Goal: Transaction & Acquisition: Purchase product/service

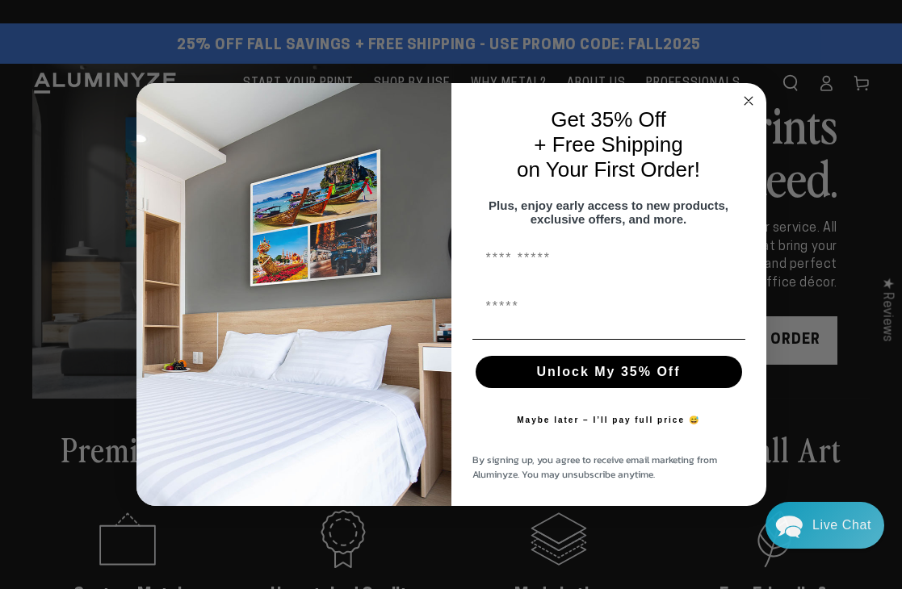
click at [747, 97] on icon "Close dialog" at bounding box center [748, 101] width 8 height 8
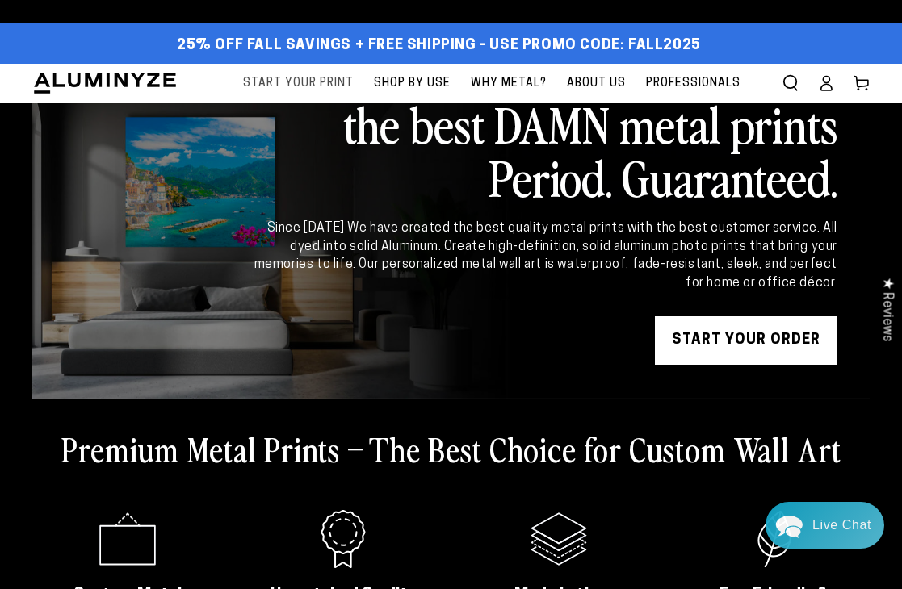
click at [330, 78] on span "Start Your Print" at bounding box center [298, 83] width 111 height 20
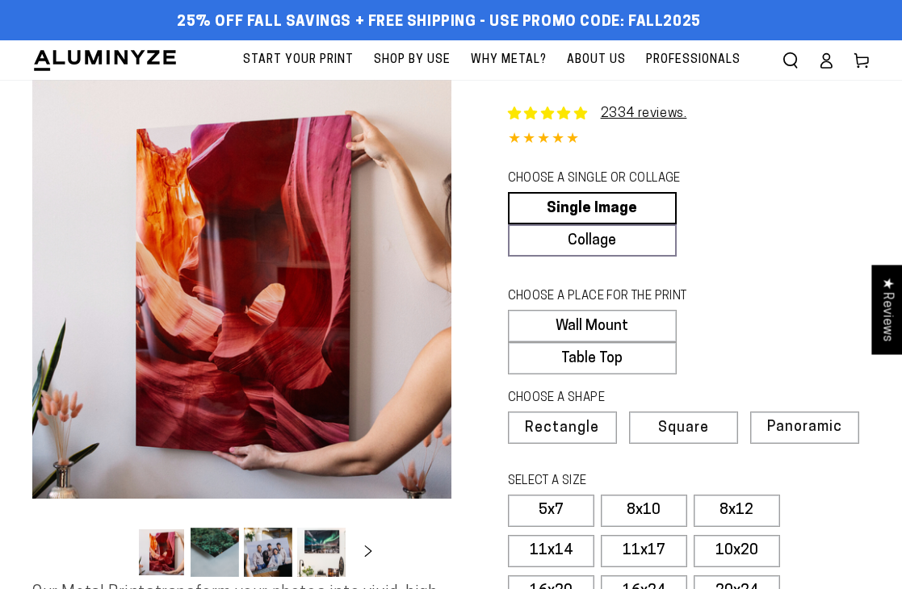
select select "**********"
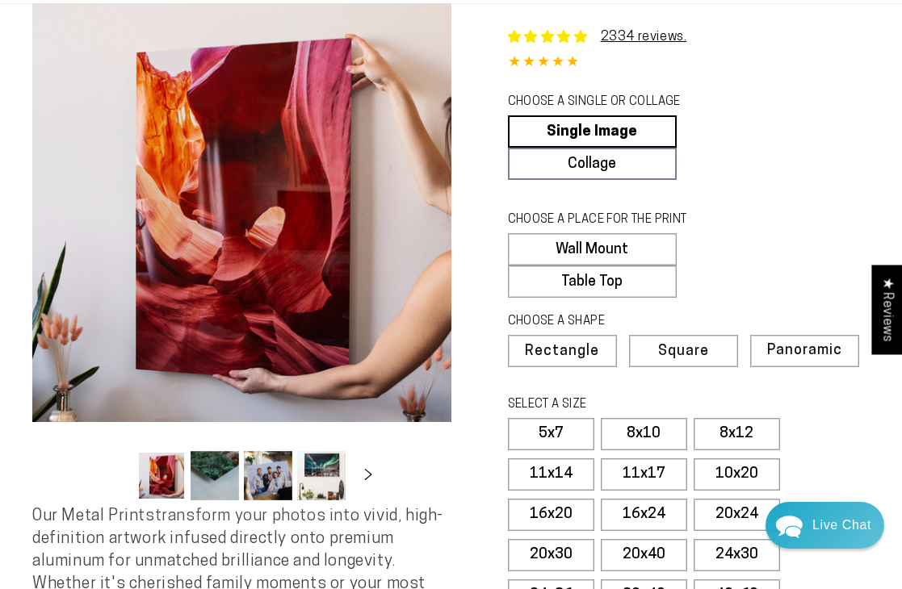
scroll to position [95, 0]
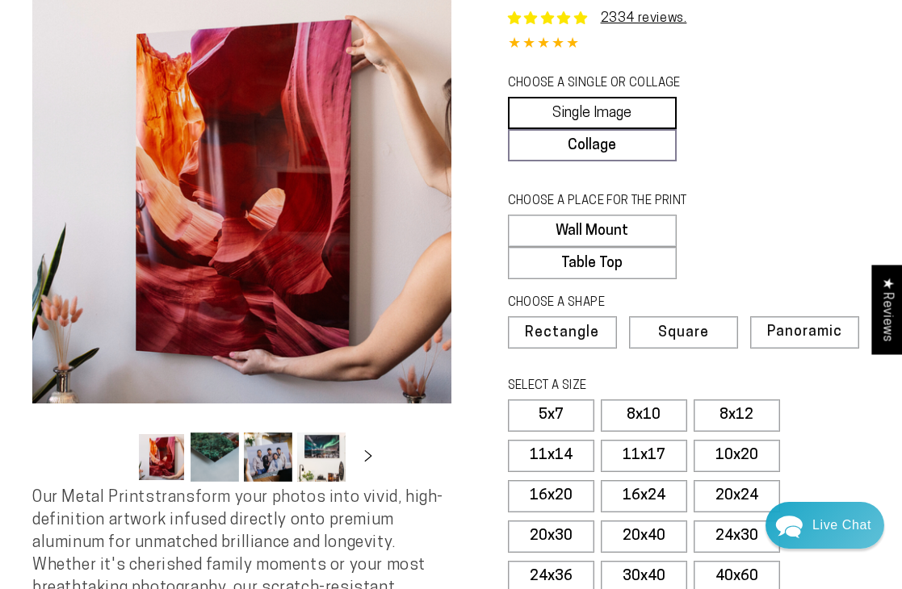
click at [583, 114] on link "Single Image" at bounding box center [592, 113] width 169 height 32
click at [593, 224] on label "Wall Mount" at bounding box center [592, 231] width 169 height 32
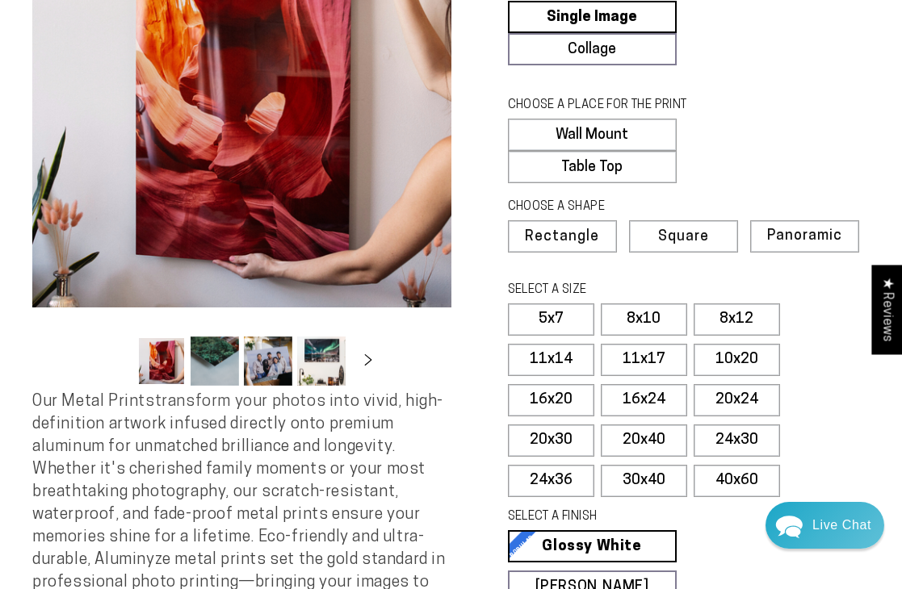
scroll to position [229, 0]
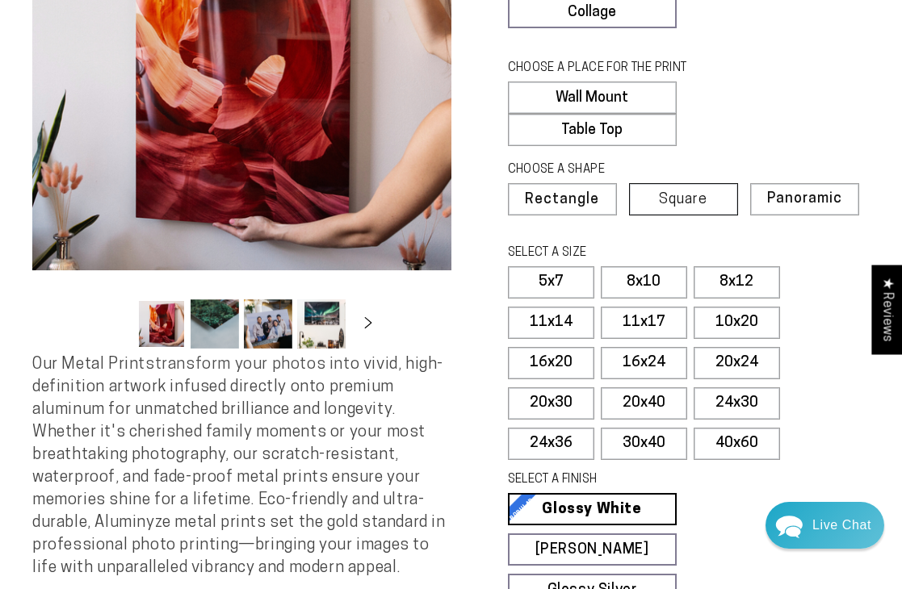
click at [689, 198] on span "Square" at bounding box center [683, 200] width 48 height 15
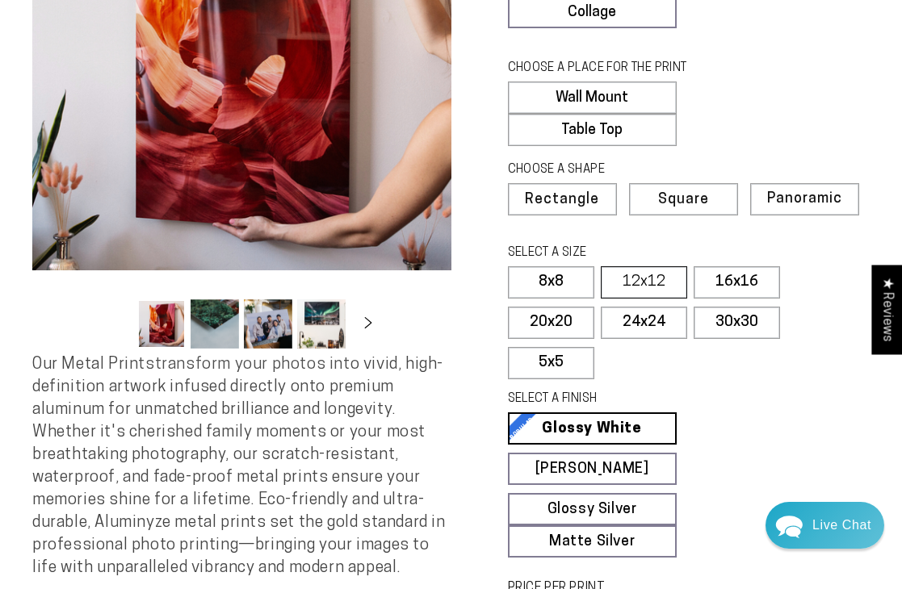
click at [651, 273] on label "12x12" at bounding box center [644, 282] width 86 height 32
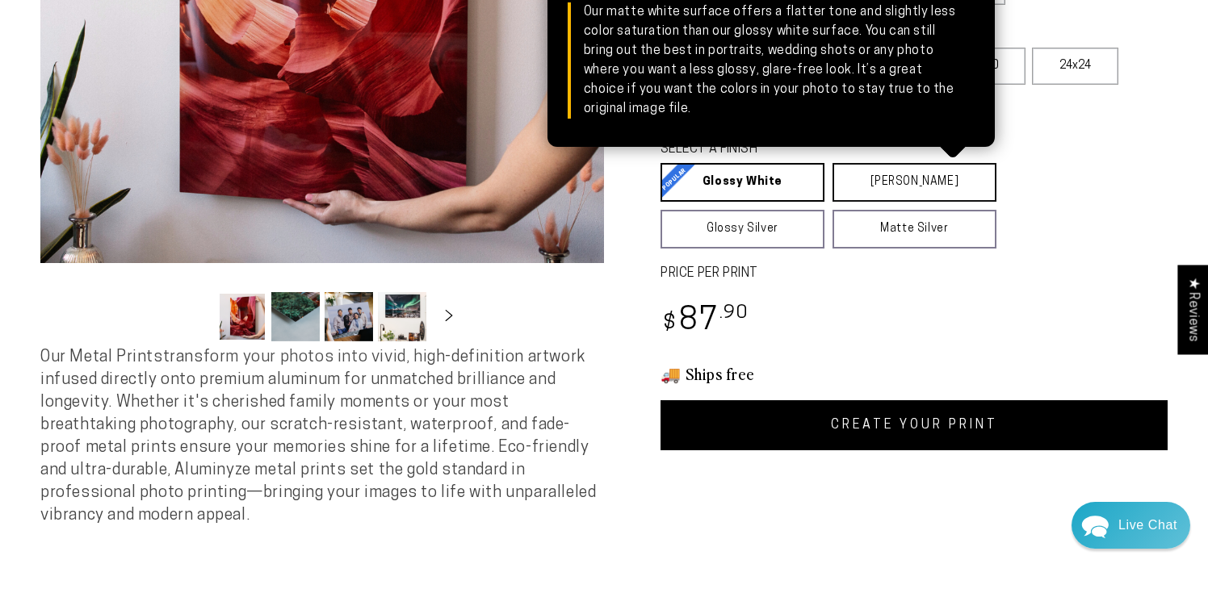
scroll to position [408, 0]
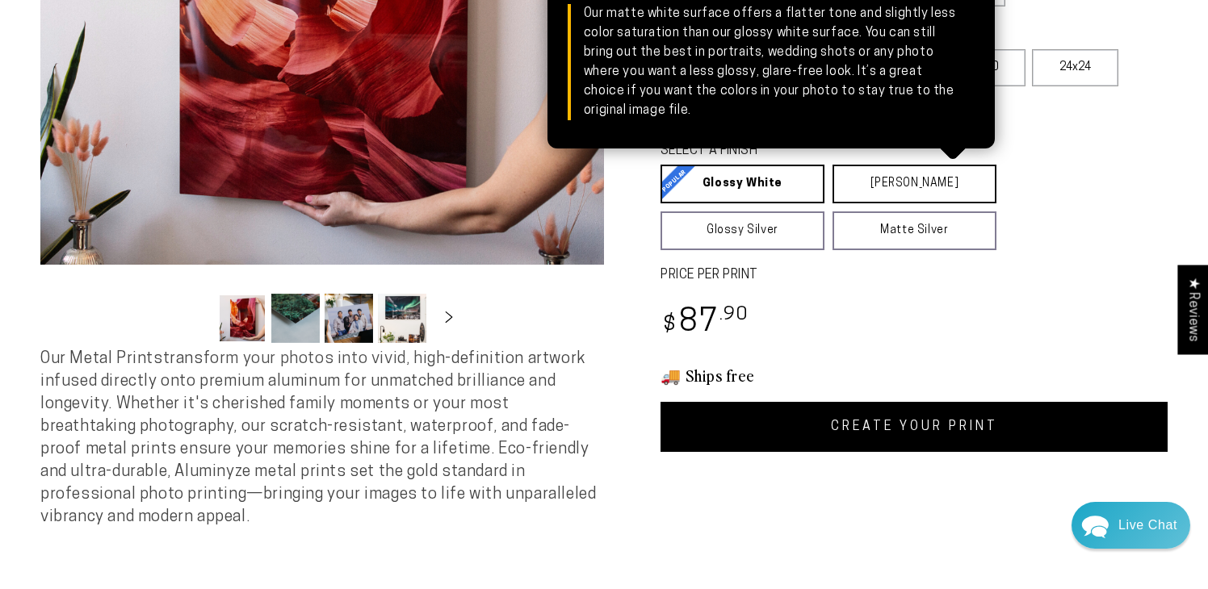
click at [899, 184] on link "[PERSON_NAME] Matte White Our matte white surface offers a flatter tone and sli…" at bounding box center [914, 184] width 164 height 39
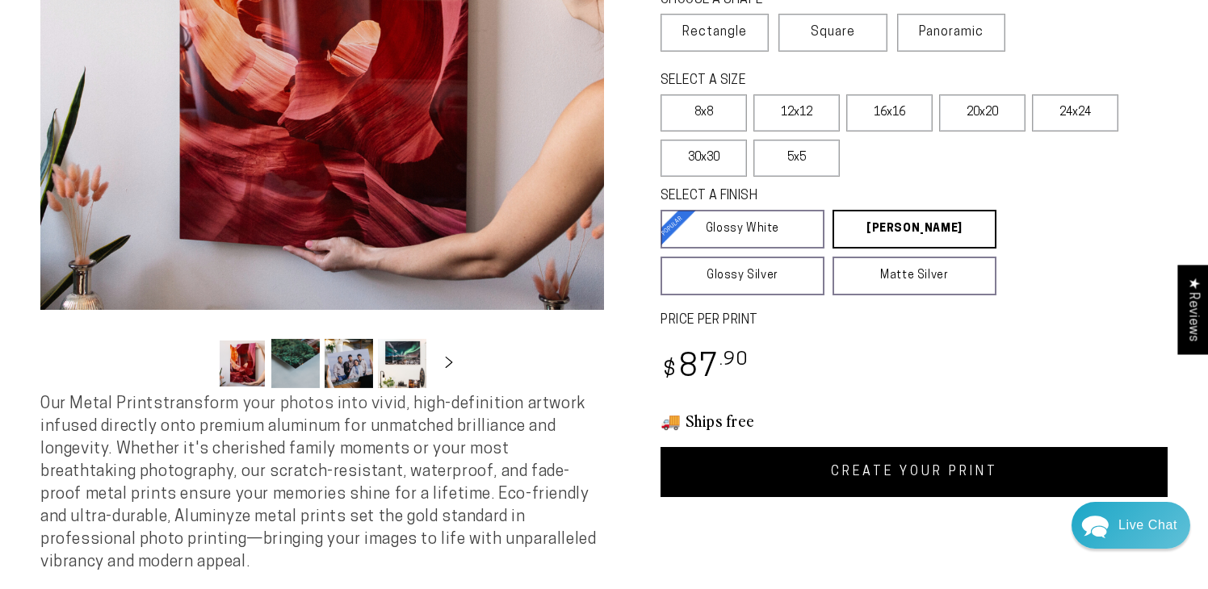
scroll to position [361, 0]
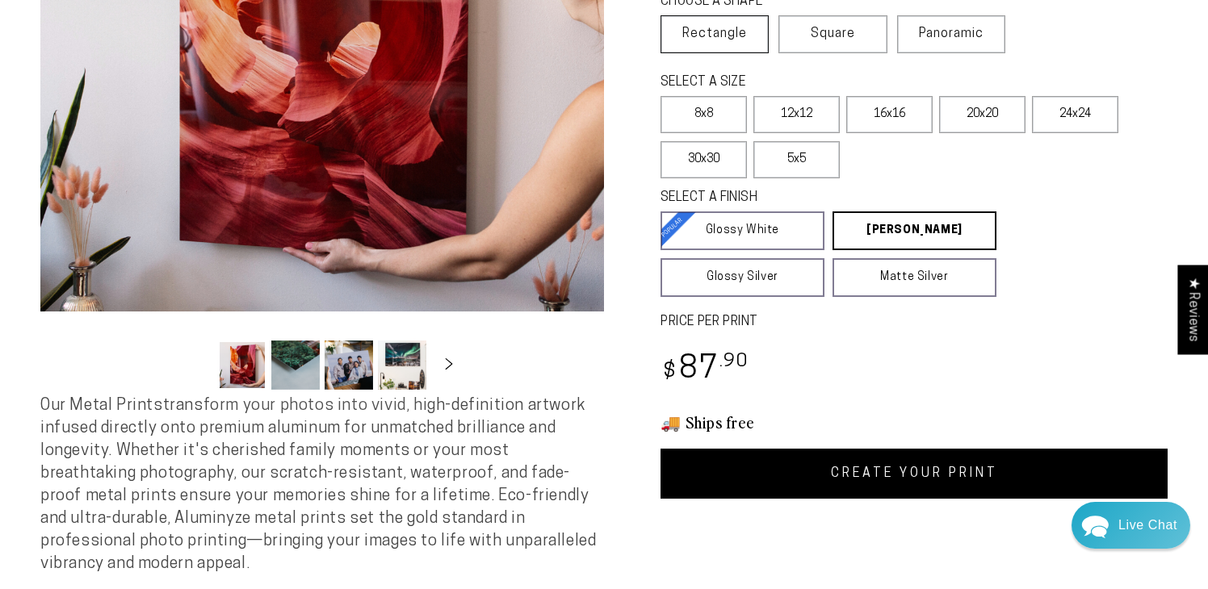
click at [714, 26] on span "Rectangle" at bounding box center [714, 33] width 65 height 19
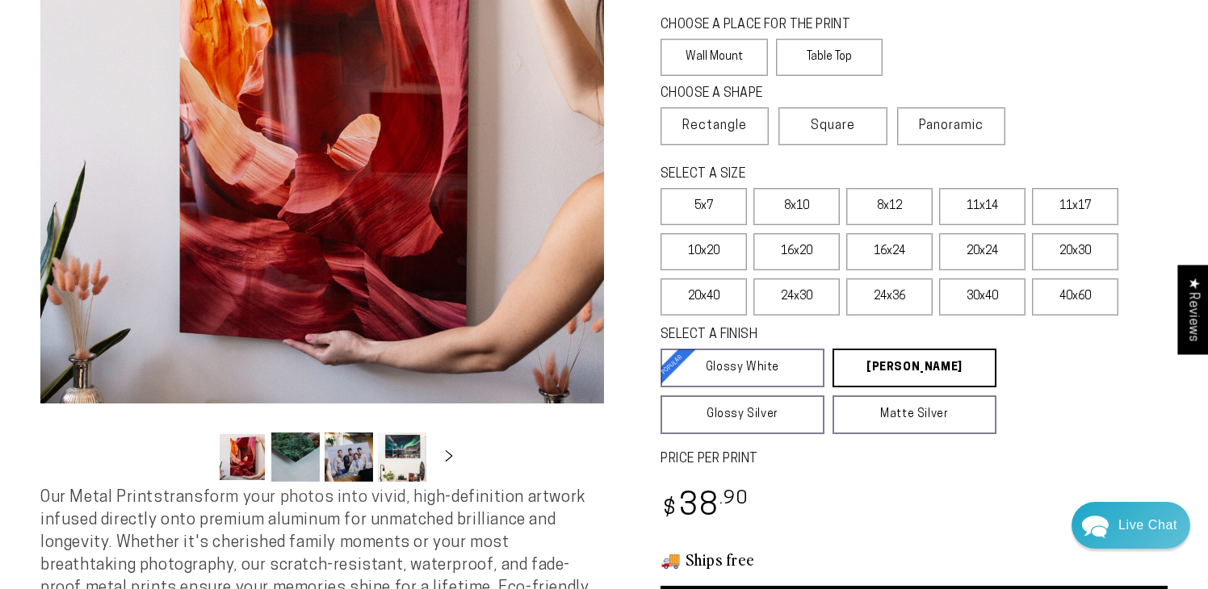
scroll to position [272, 0]
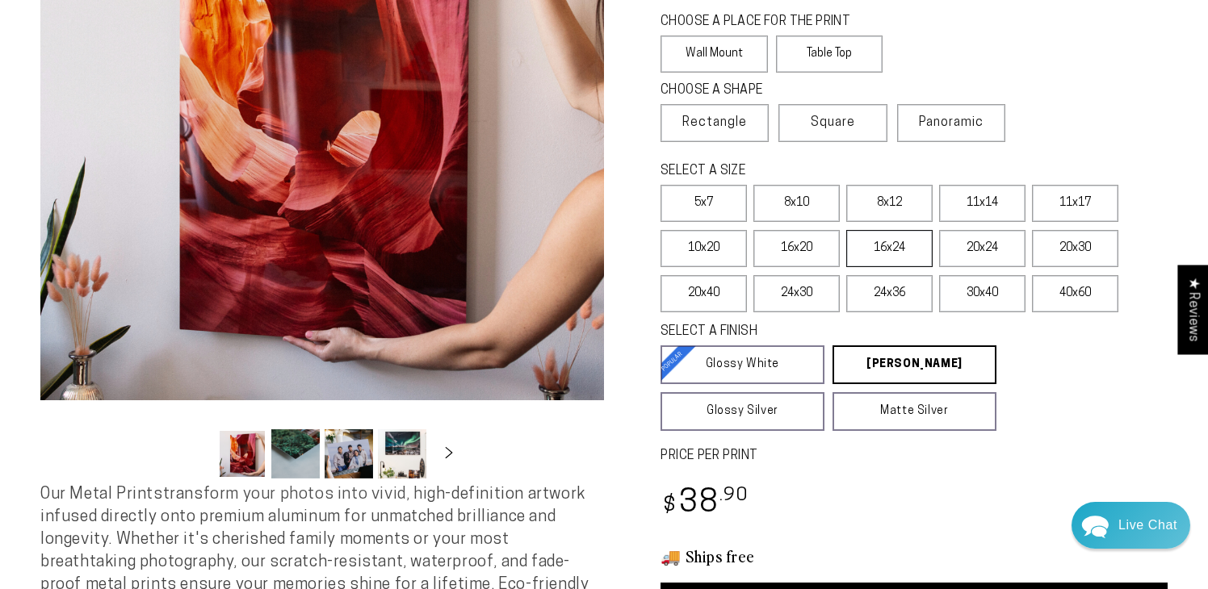
click at [897, 242] on label "16x24" at bounding box center [889, 248] width 86 height 37
